Goal: Task Accomplishment & Management: Manage account settings

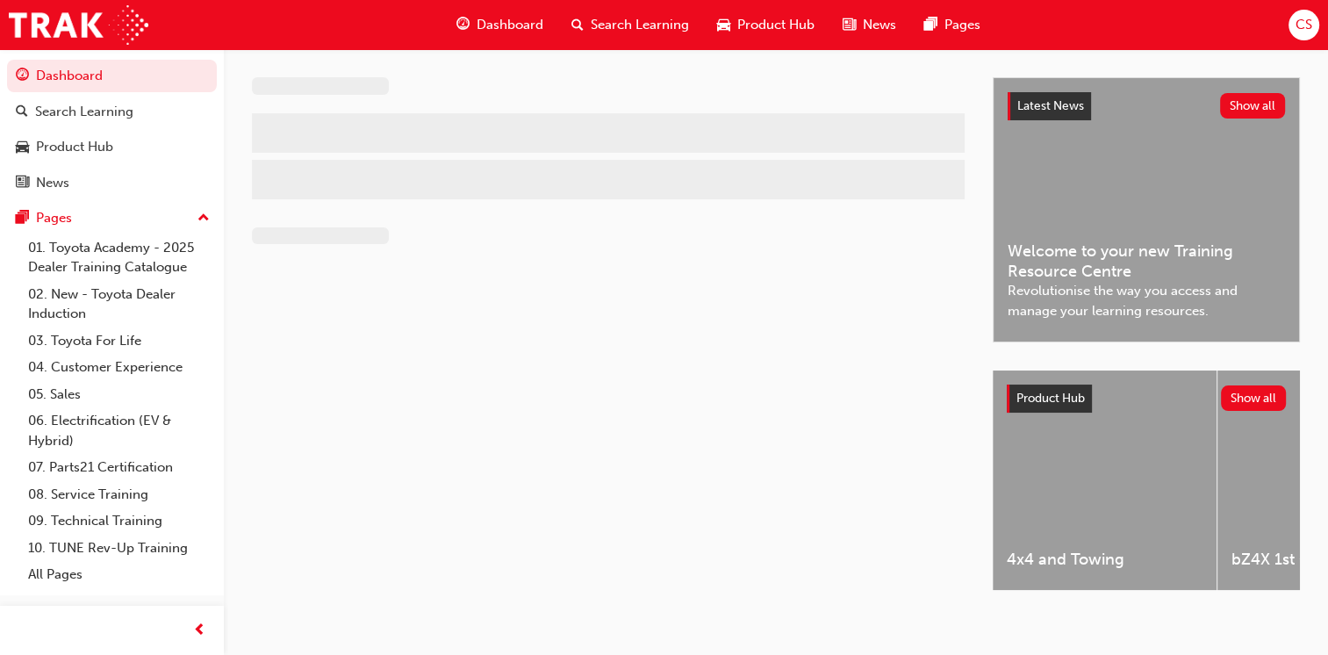
click at [1312, 30] on span "CS" at bounding box center [1304, 25] width 17 height 20
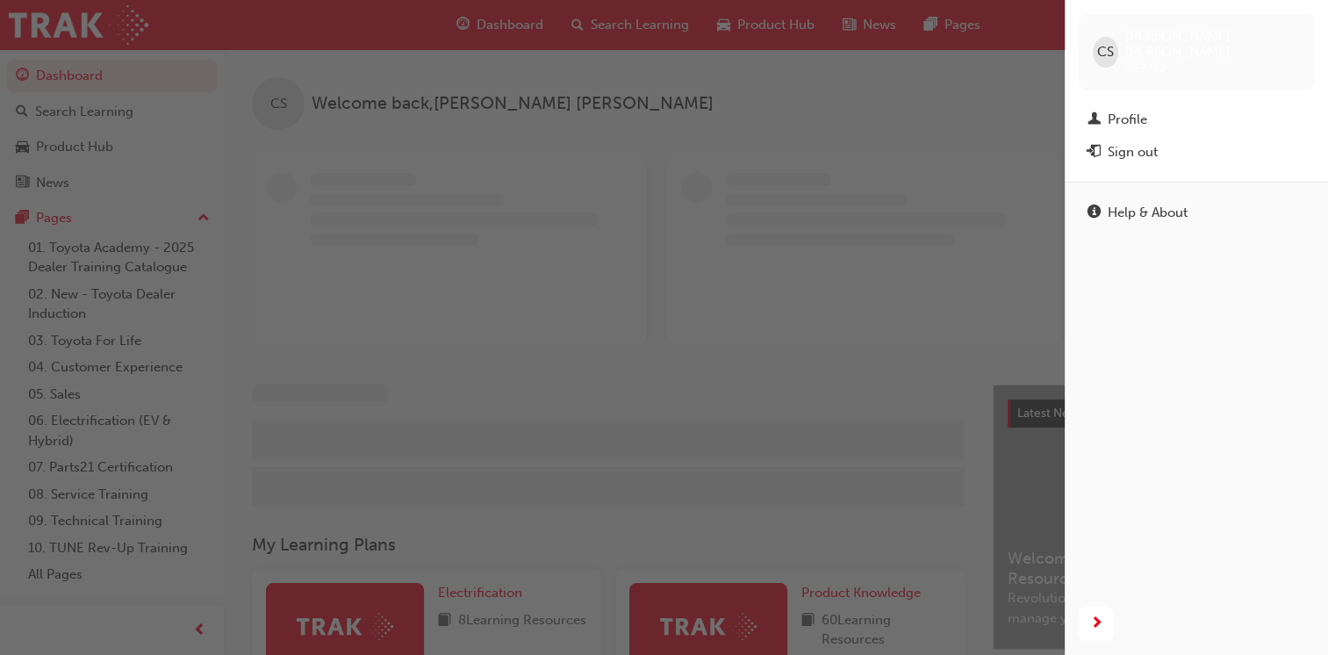
click at [1126, 142] on div "Sign out" at bounding box center [1133, 152] width 50 height 20
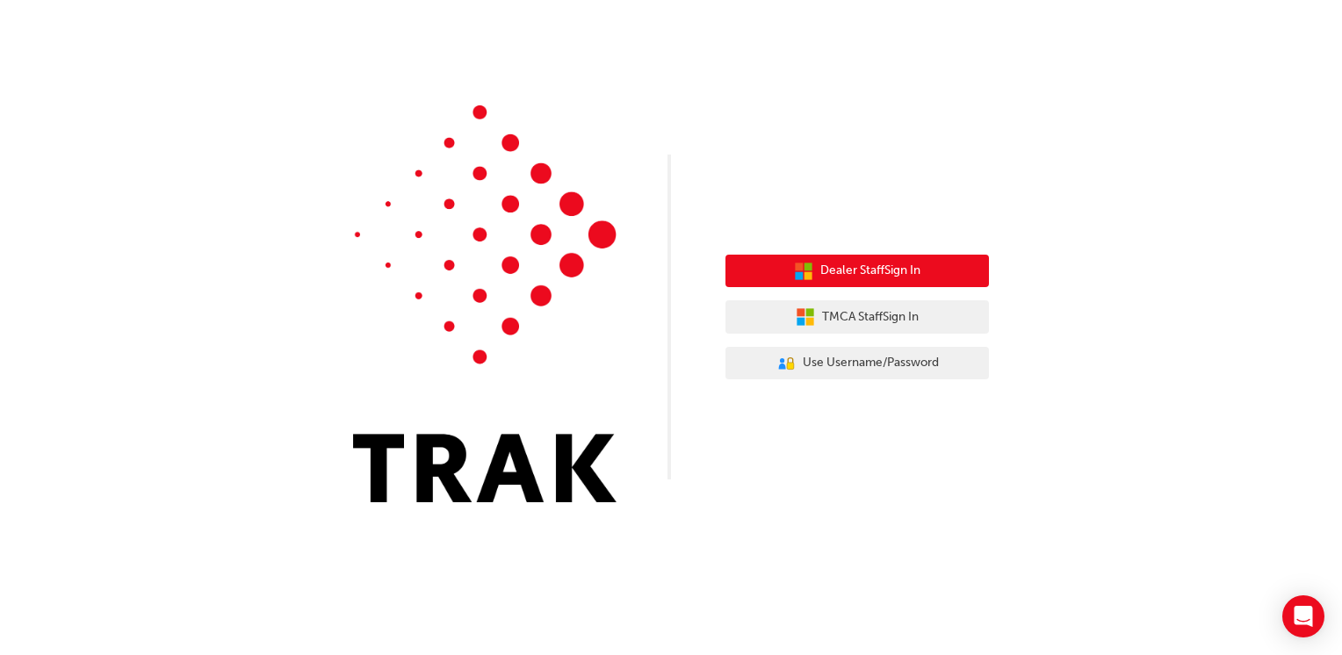
click at [837, 269] on span "Dealer Staff Sign In" at bounding box center [870, 271] width 100 height 20
